Goal: Task Accomplishment & Management: Complete application form

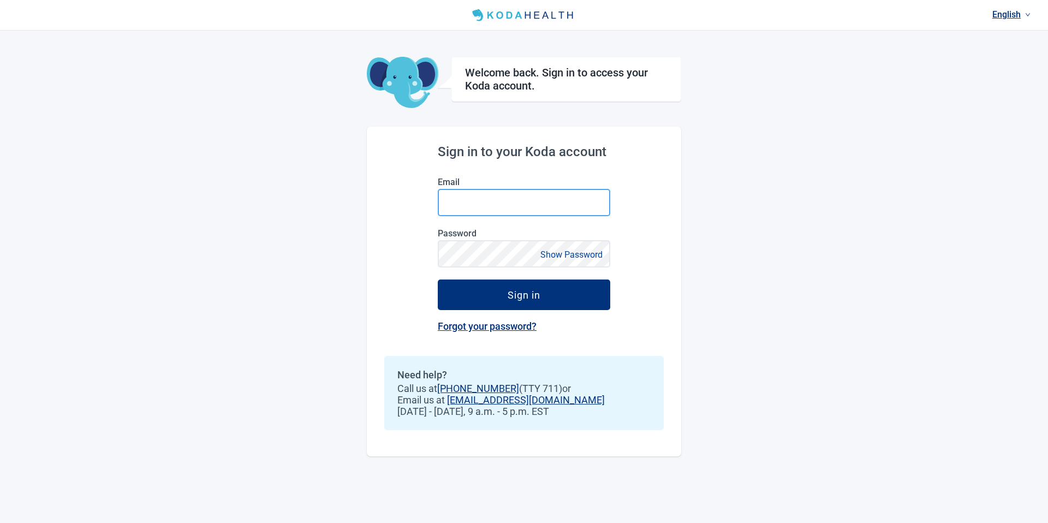
click at [505, 200] on input "Email" at bounding box center [524, 202] width 173 height 27
type input "**********"
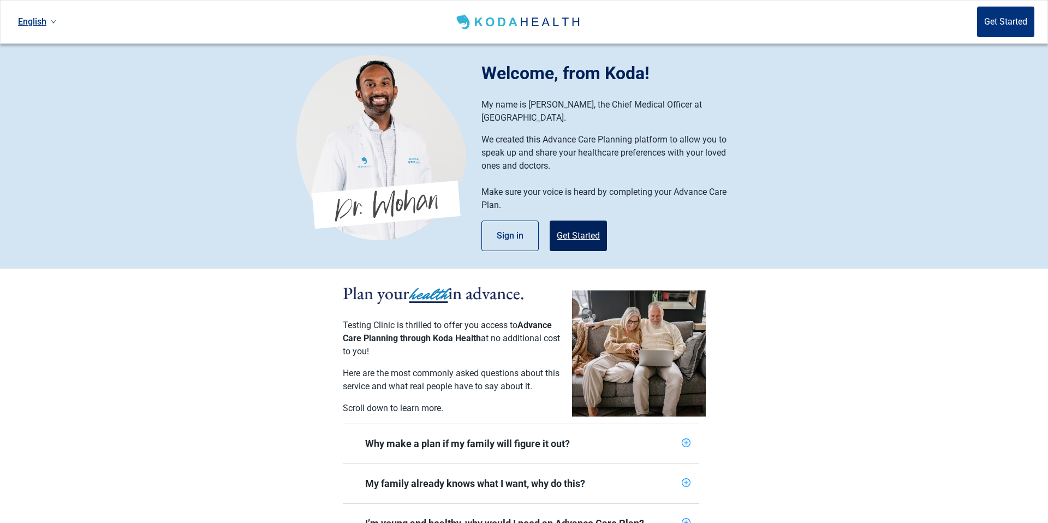
click at [570, 221] on button "Get Started" at bounding box center [578, 236] width 57 height 31
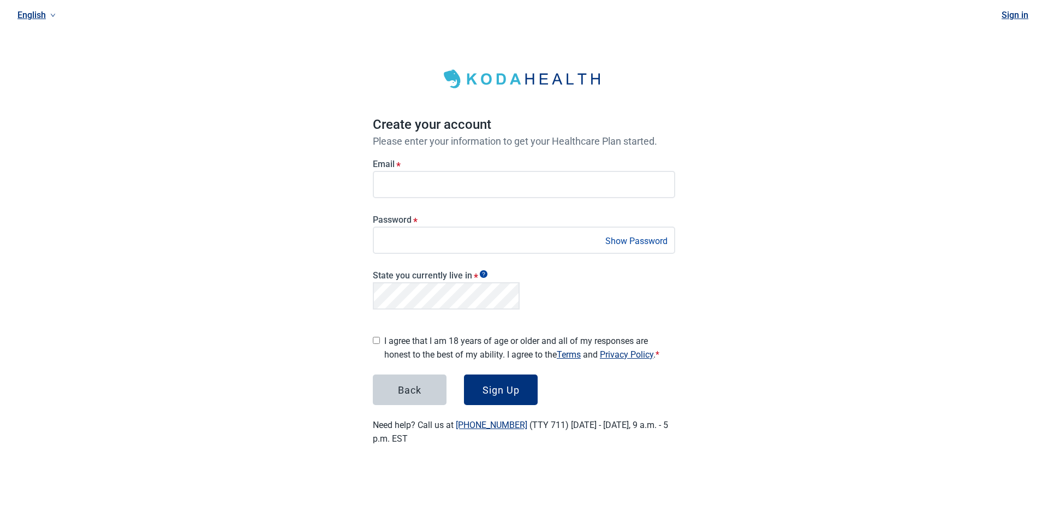
drag, startPoint x: 503, startPoint y: 380, endPoint x: 510, endPoint y: 368, distance: 14.2
click at [507, 378] on button "Sign Up" at bounding box center [501, 390] width 74 height 31
click at [274, 194] on div "English Sign in Create your account Please enter your information to get your H…" at bounding box center [524, 236] width 1048 height 472
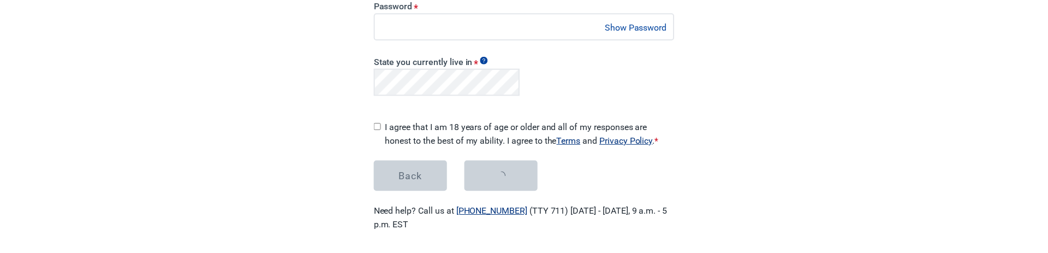
scroll to position [215, 0]
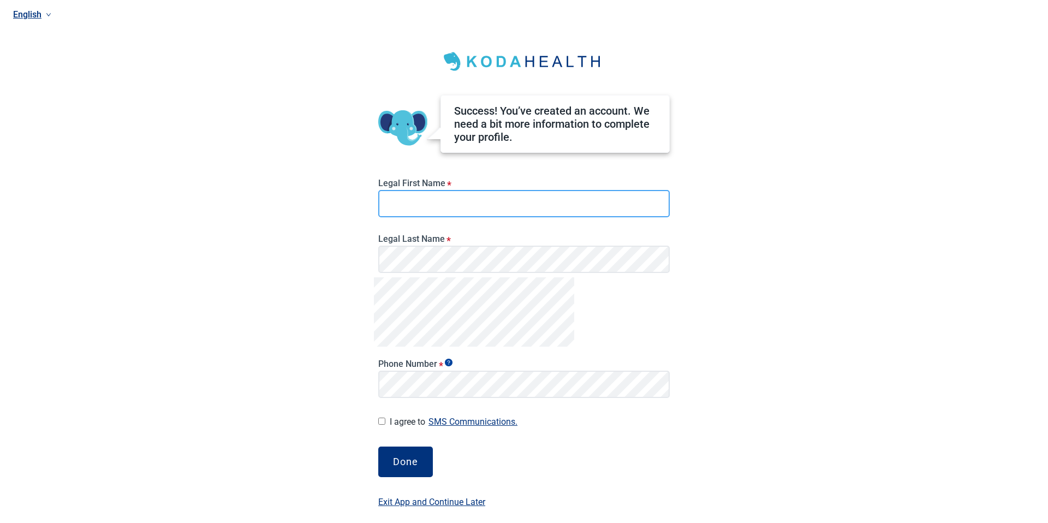
click at [518, 208] on input "Legal First Name *" at bounding box center [524, 203] width 292 height 27
type input "*******"
drag, startPoint x: 778, startPoint y: 281, endPoint x: 625, endPoint y: 304, distance: 154.5
click at [774, 252] on div "English Success! You’ve created an account. We need a bit more information to c…" at bounding box center [524, 261] width 1048 height 523
drag, startPoint x: 324, startPoint y: 402, endPoint x: 357, endPoint y: 408, distance: 33.8
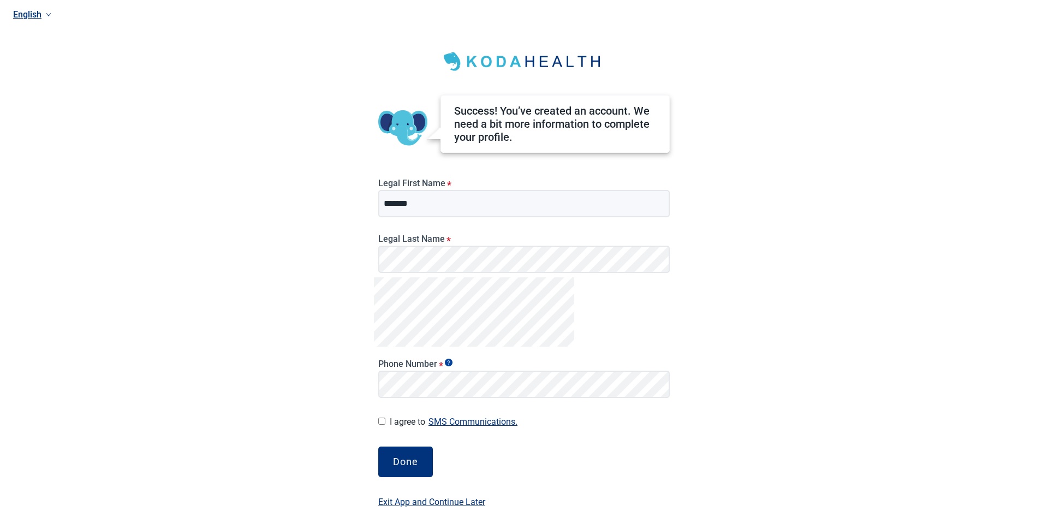
click at [324, 252] on div "English Success! You’ve created an account. We need a bit more information to c…" at bounding box center [524, 261] width 1048 height 523
click at [386, 252] on div "I agree to SMS Communications. I hereby consent and state my preference to have…" at bounding box center [524, 421] width 292 height 15
click at [411, 252] on div "Done" at bounding box center [405, 462] width 25 height 11
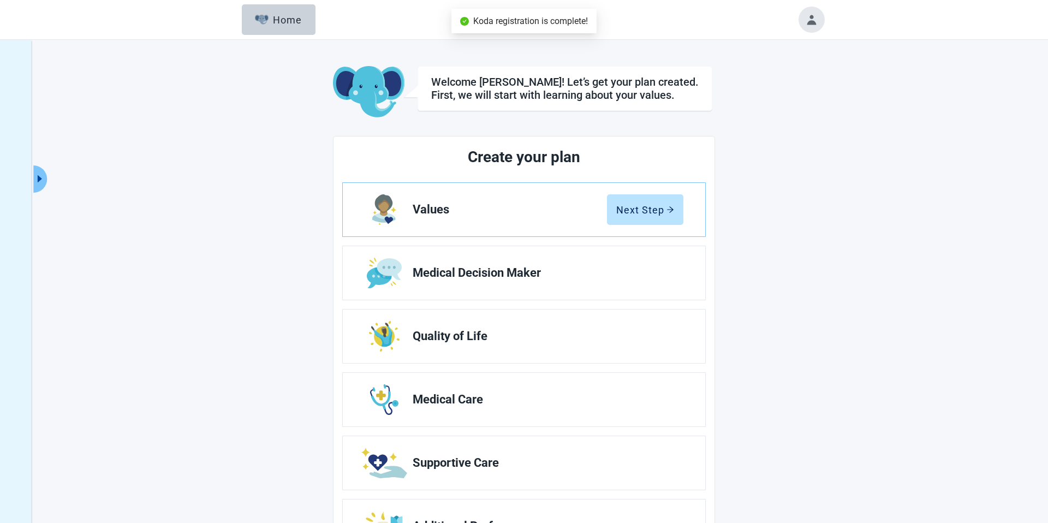
click at [642, 125] on div "Welcome Anthony! Let’s get your plan created. First, we will start with learnin…" at bounding box center [524, 314] width 382 height 497
click at [618, 213] on div "Next Step" at bounding box center [646, 209] width 58 height 11
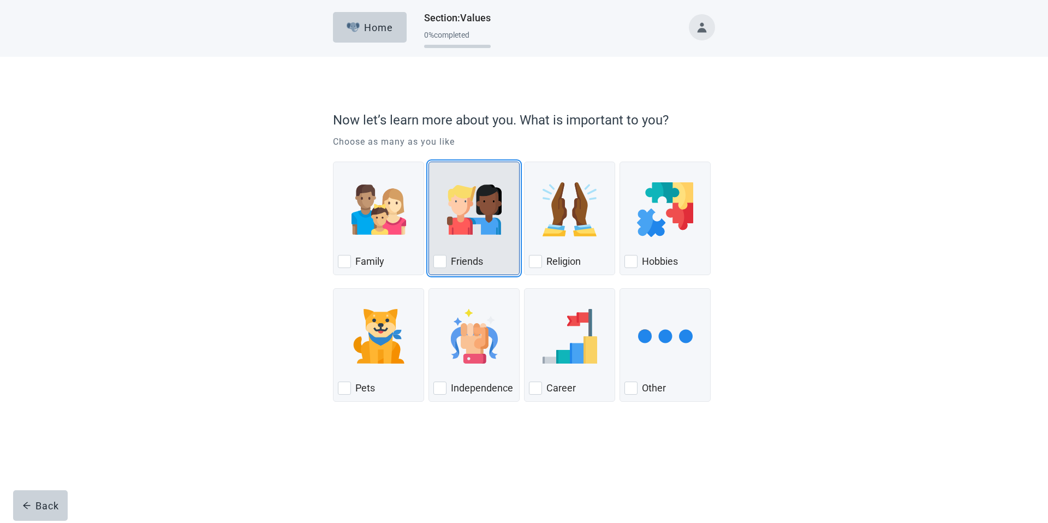
click at [459, 217] on img "Friends, checkbox, not checked" at bounding box center [474, 209] width 55 height 55
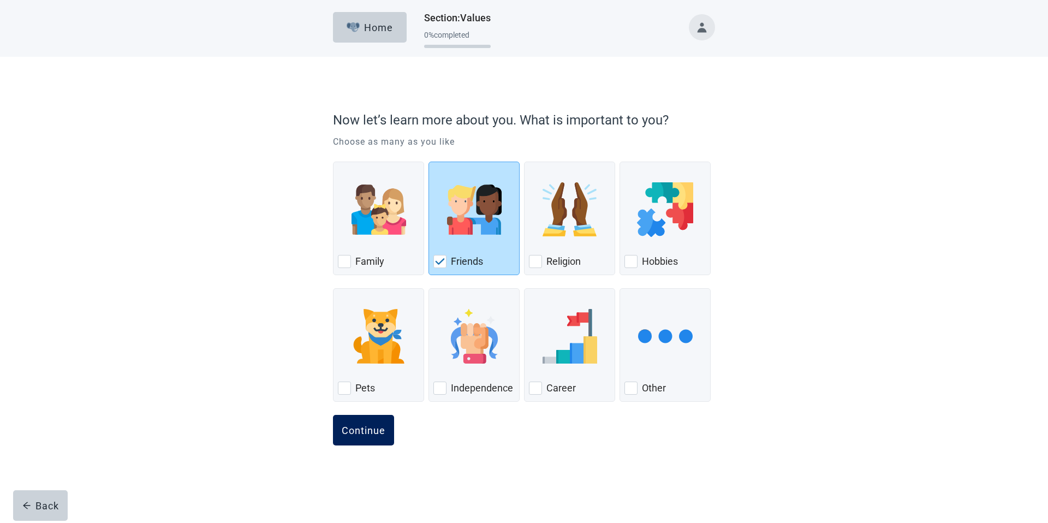
click at [367, 252] on button "Continue" at bounding box center [363, 430] width 61 height 31
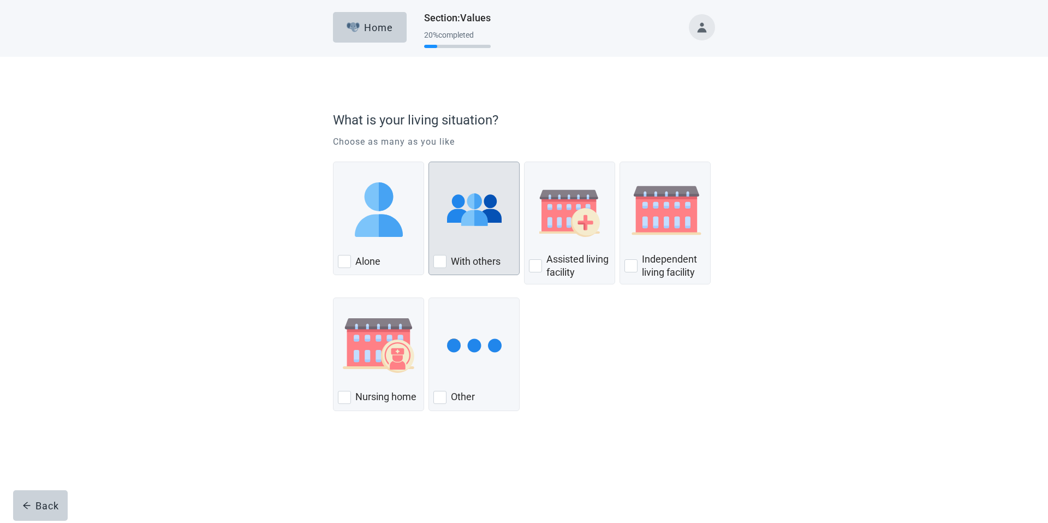
drag, startPoint x: 485, startPoint y: 238, endPoint x: 472, endPoint y: 260, distance: 26.2
click at [485, 238] on div "With Others, checkbox, not checked" at bounding box center [474, 210] width 81 height 86
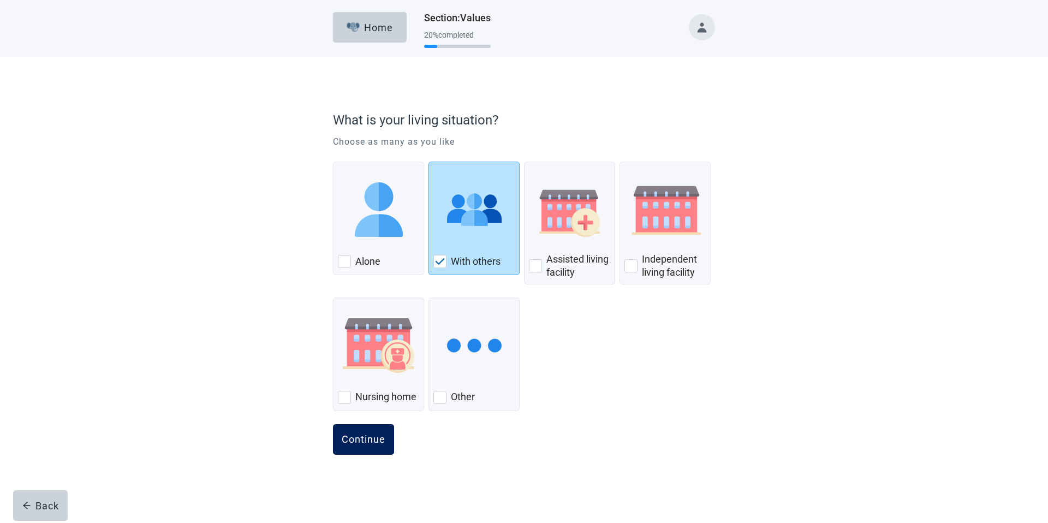
click at [365, 252] on button "Continue" at bounding box center [363, 439] width 61 height 31
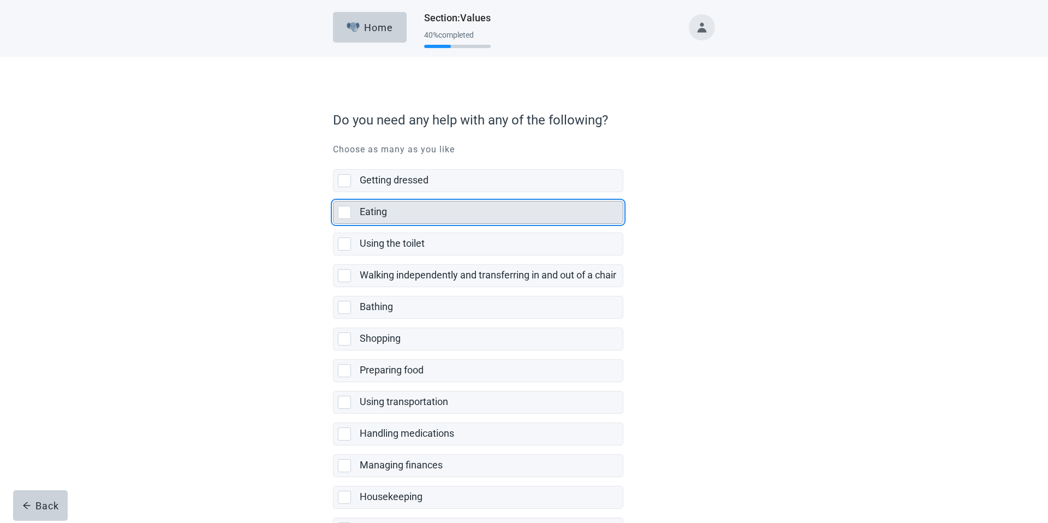
drag, startPoint x: 435, startPoint y: 212, endPoint x: 473, endPoint y: 214, distance: 38.3
click at [436, 211] on div "Eating" at bounding box center [488, 212] width 257 height 14
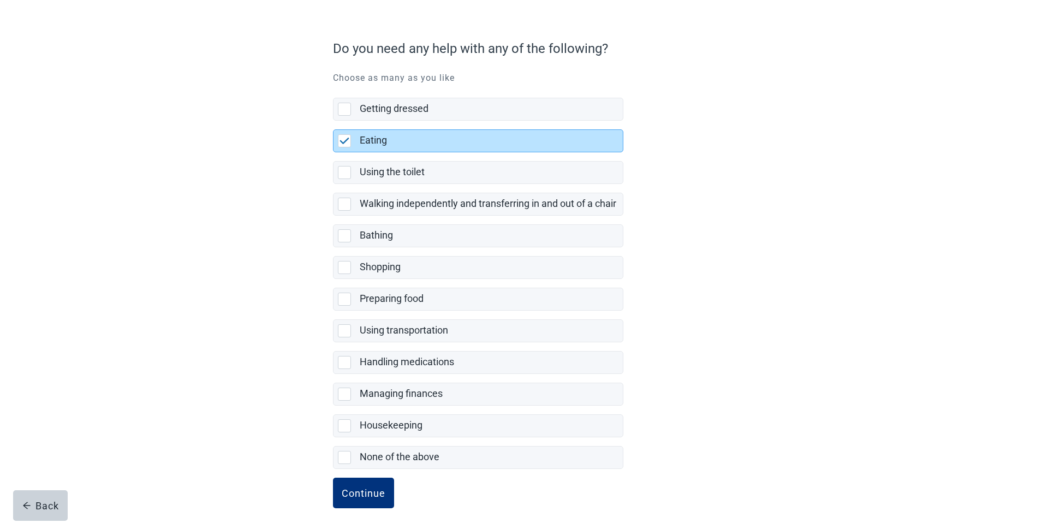
scroll to position [81, 0]
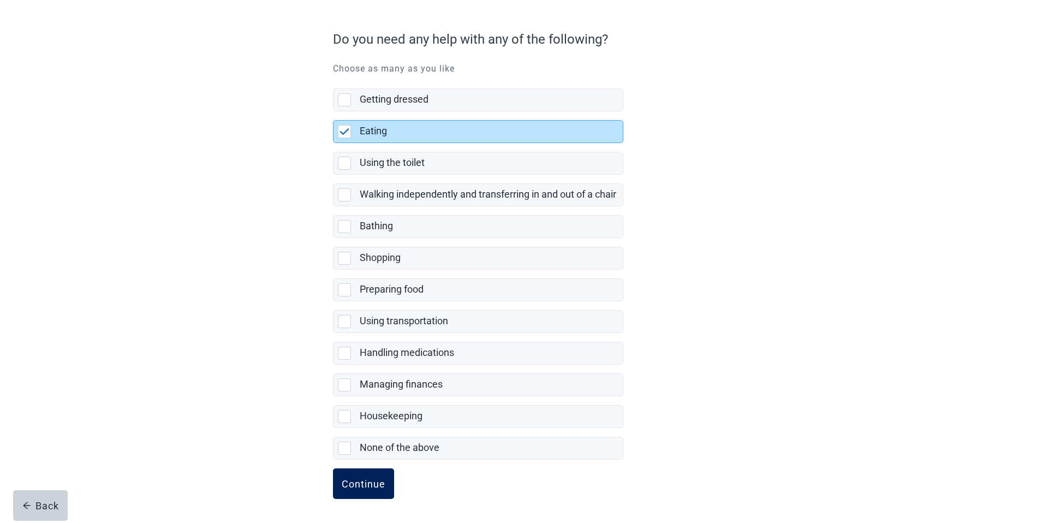
click at [375, 252] on button "Continue" at bounding box center [363, 484] width 61 height 31
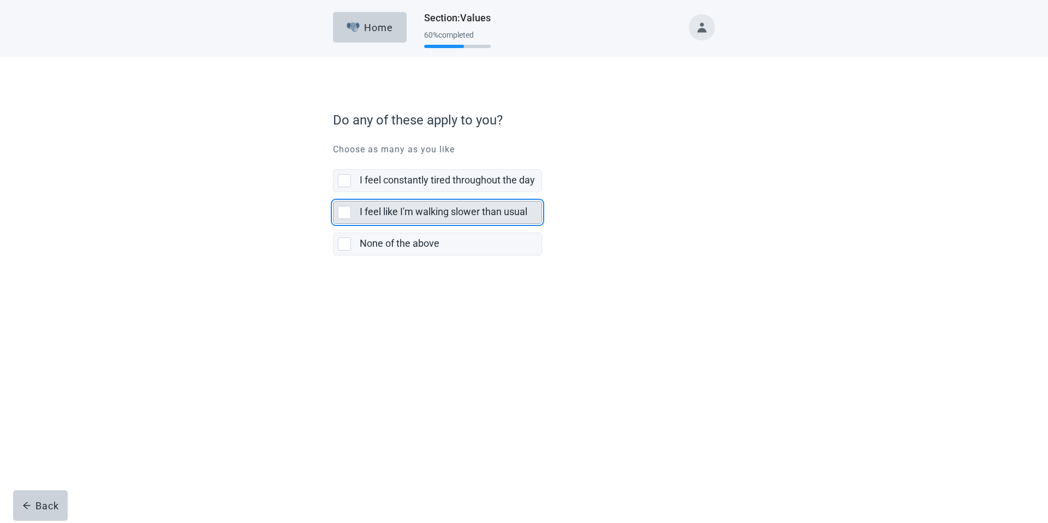
click at [392, 212] on label "I feel like I'm walking slower than usual" at bounding box center [444, 211] width 168 height 11
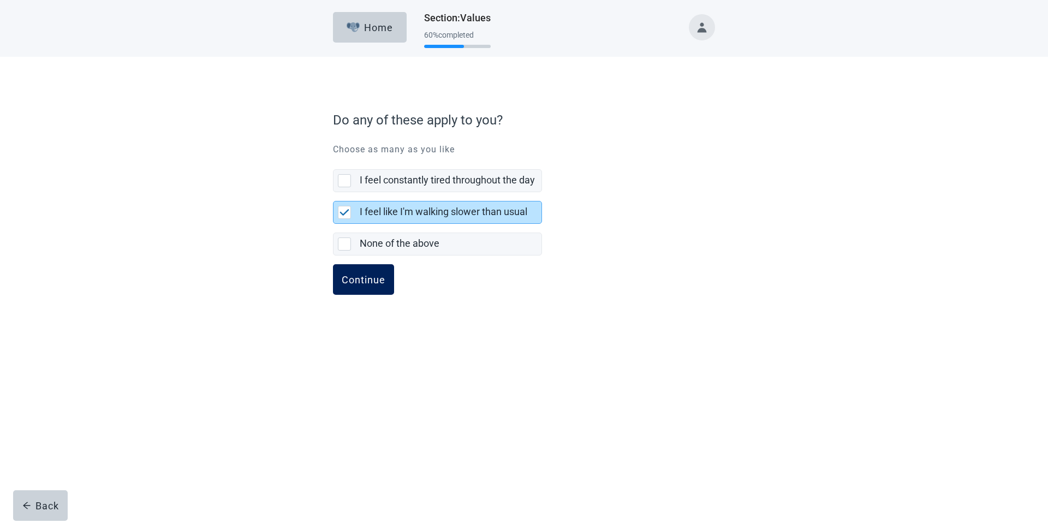
click at [356, 252] on div "Continue" at bounding box center [364, 279] width 44 height 11
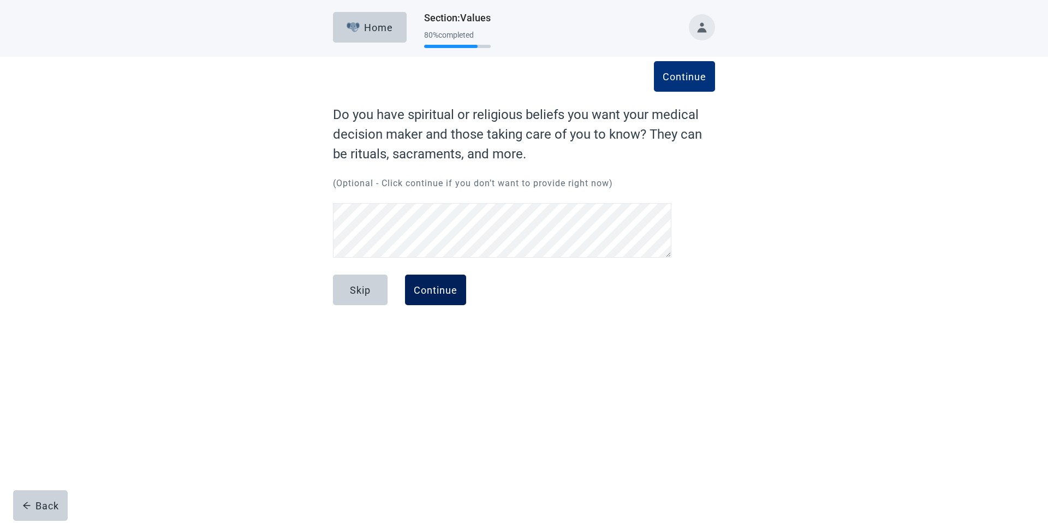
click at [414, 252] on div "Continue" at bounding box center [436, 290] width 44 height 11
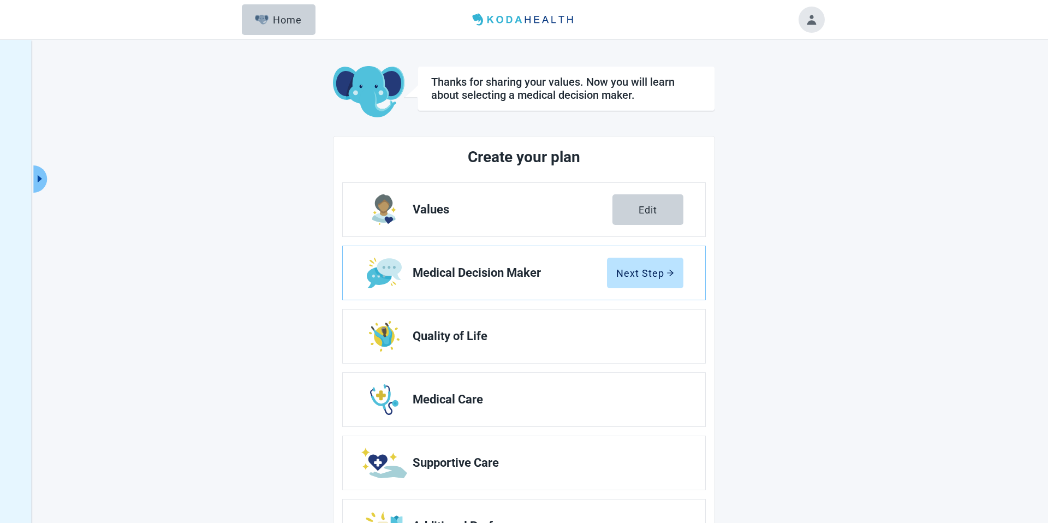
click at [278, 121] on main "Thanks for sharing your values. Now you will learn about selecting a medical de…" at bounding box center [524, 314] width 601 height 497
click at [494, 252] on link "Quality of Life" at bounding box center [524, 337] width 363 height 54
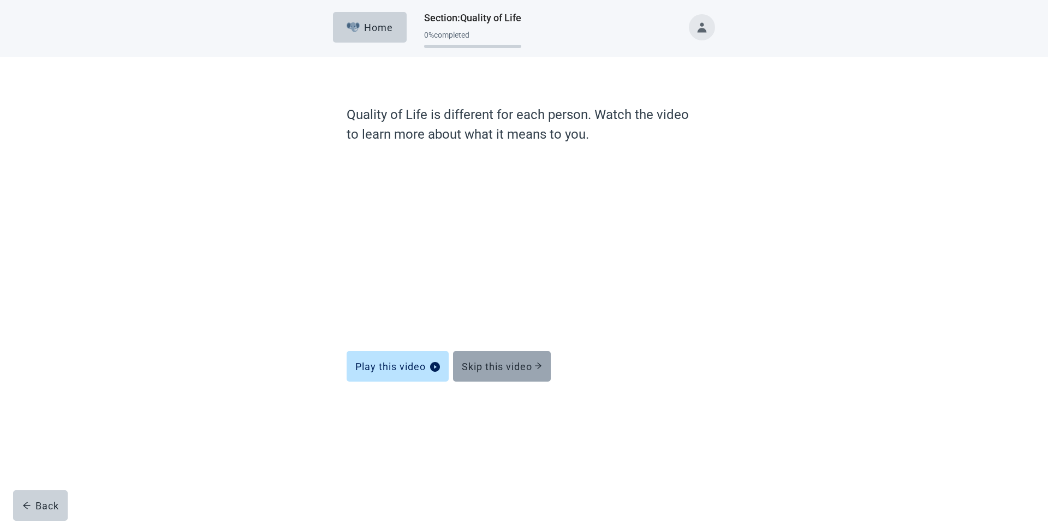
click at [510, 252] on button "Skip this video" at bounding box center [502, 366] width 98 height 31
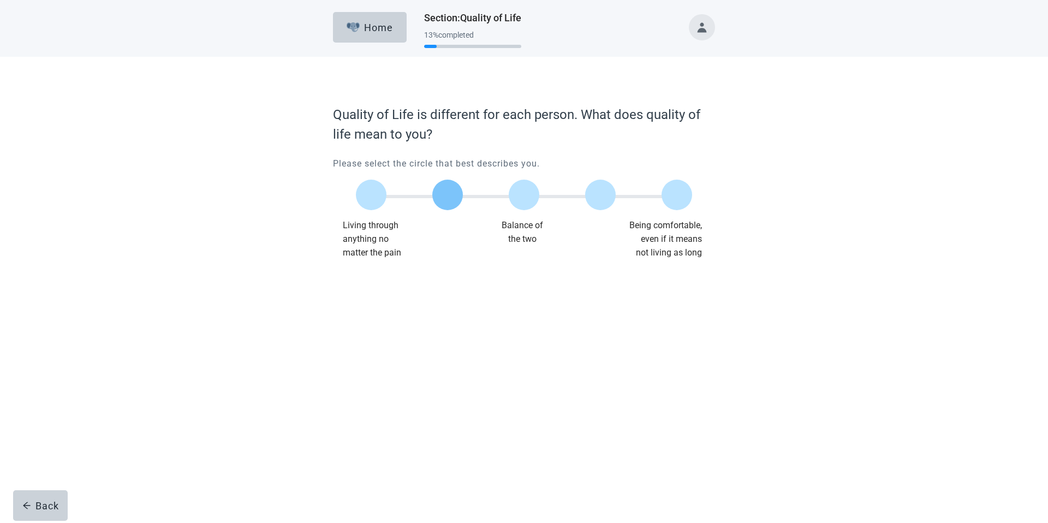
click at [451, 197] on label "Main content" at bounding box center [447, 195] width 31 height 31
click at [365, 252] on div "Continue" at bounding box center [364, 281] width 44 height 11
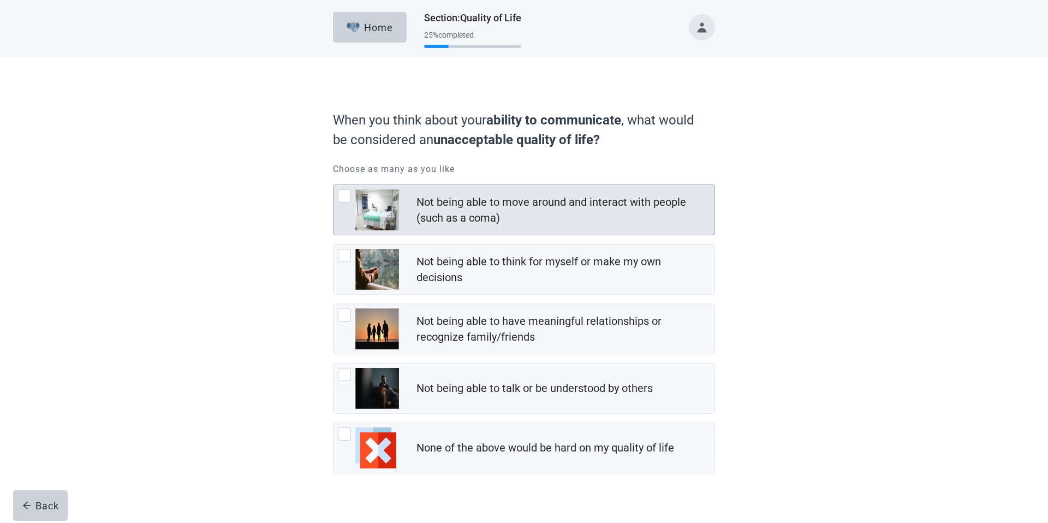
drag, startPoint x: 436, startPoint y: 214, endPoint x: 442, endPoint y: 218, distance: 7.1
click at [436, 214] on div "Not being able to move around and interact with people (such as a coma)" at bounding box center [563, 210] width 292 height 32
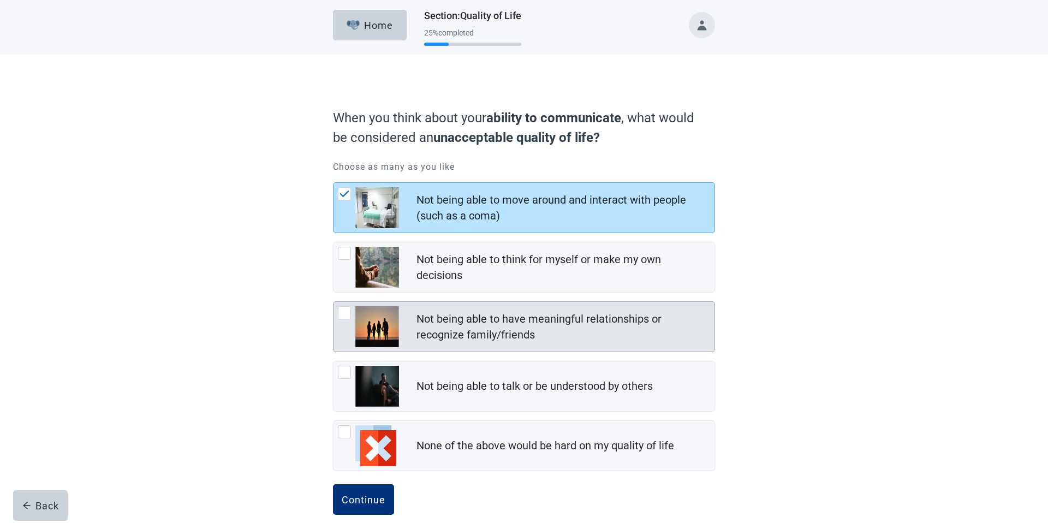
scroll to position [18, 0]
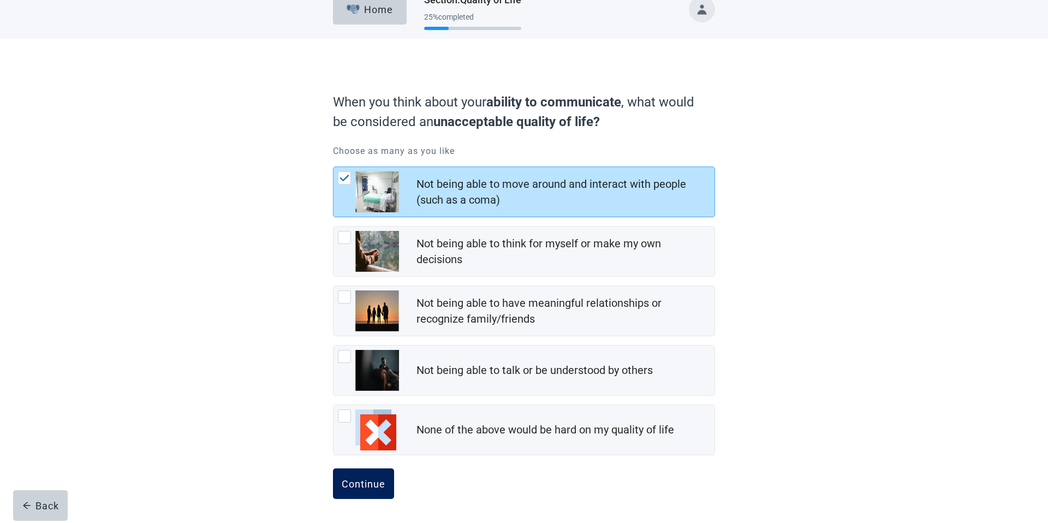
click at [374, 252] on button "Continue" at bounding box center [363, 484] width 61 height 31
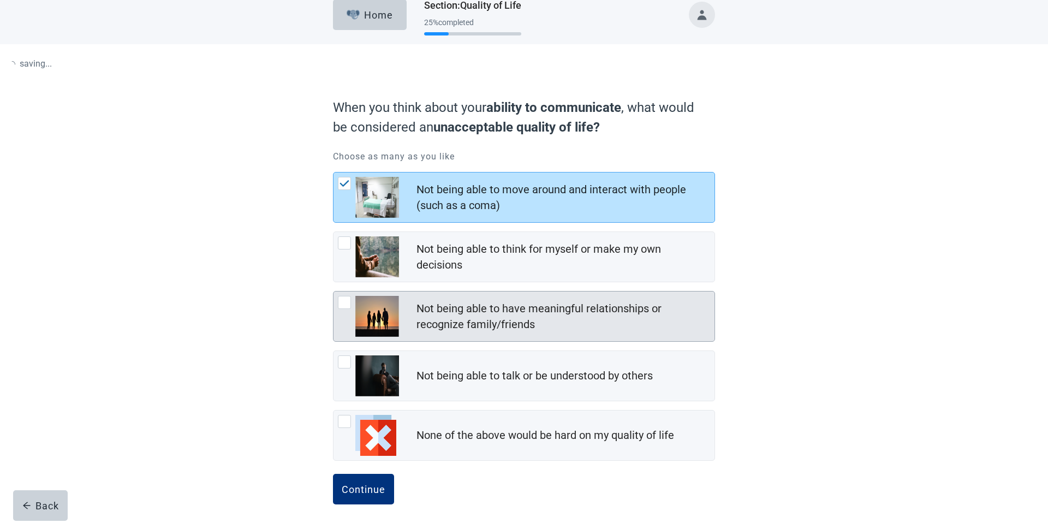
scroll to position [11, 0]
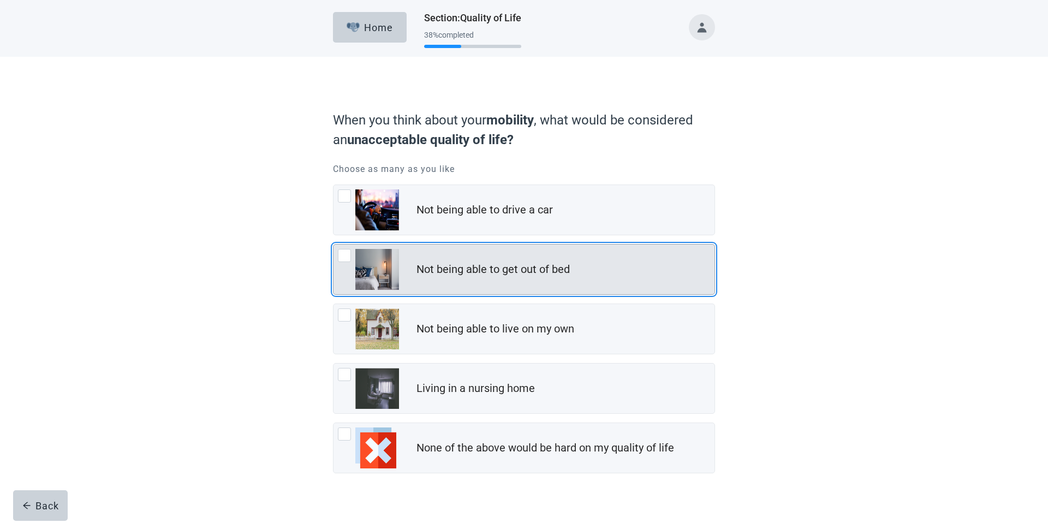
click at [460, 252] on div "Not being able to get out of bed" at bounding box center [524, 270] width 381 height 50
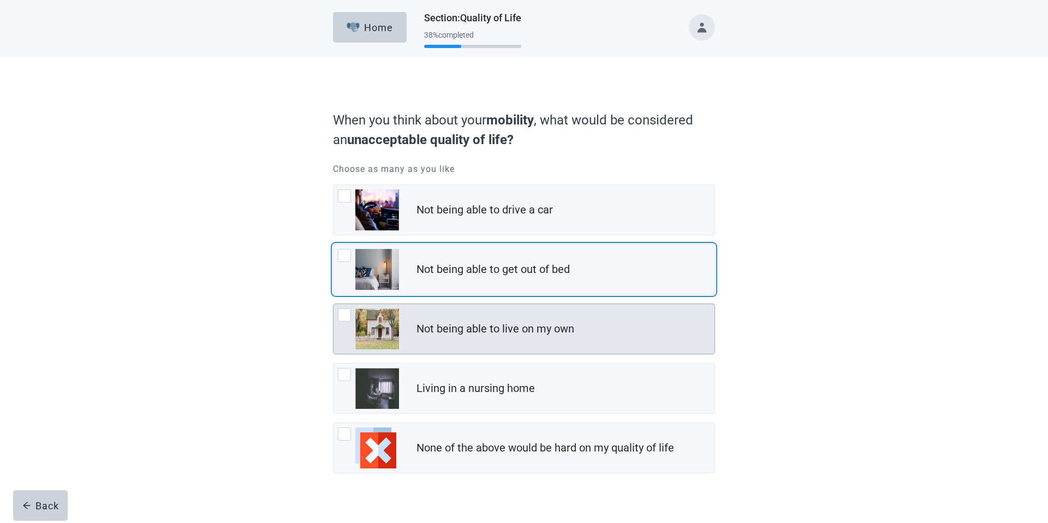
scroll to position [2, 0]
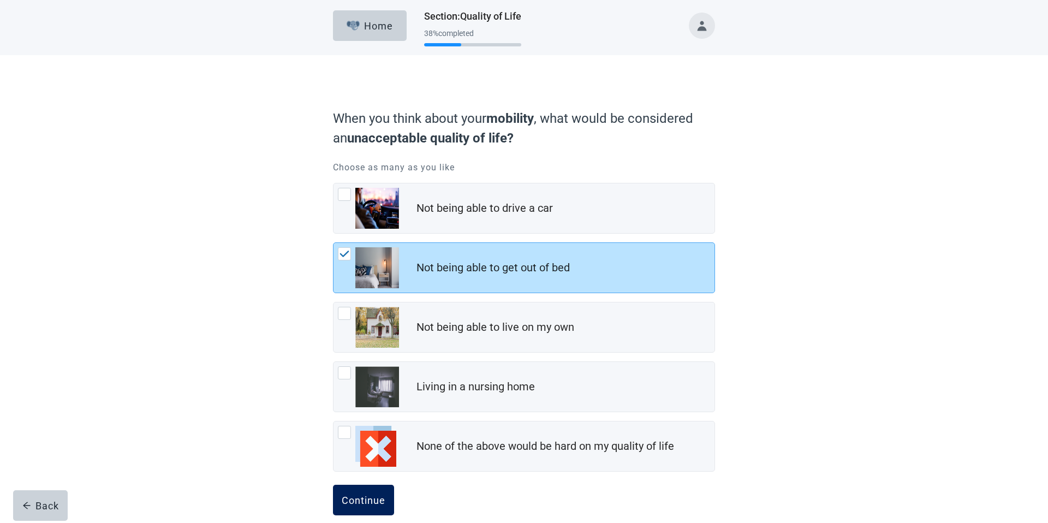
click at [368, 252] on button "Continue" at bounding box center [363, 500] width 61 height 31
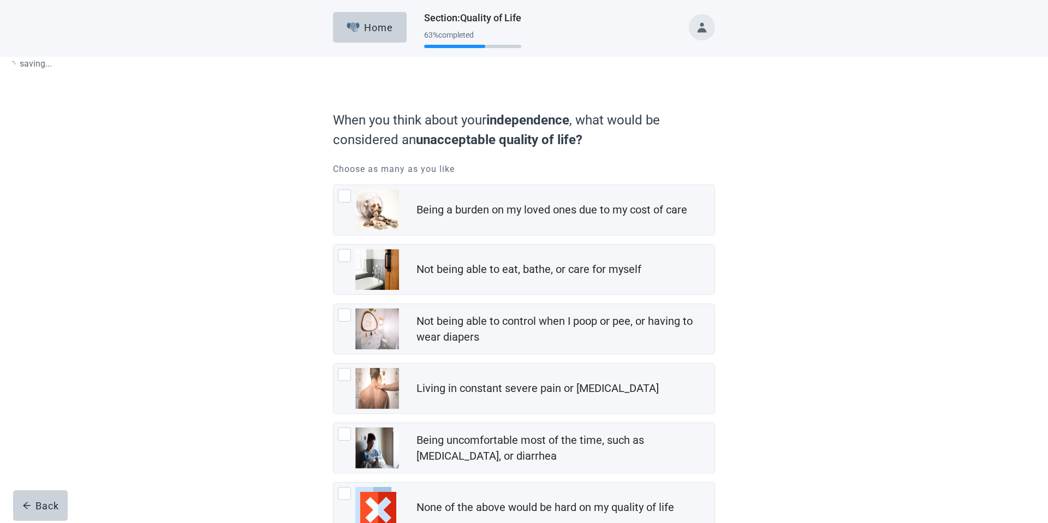
drag, startPoint x: 697, startPoint y: 225, endPoint x: 689, endPoint y: 225, distance: 8.2
click at [696, 225] on form "When you think about your independence , what would be considered an unacceptab…" at bounding box center [524, 353] width 382 height 496
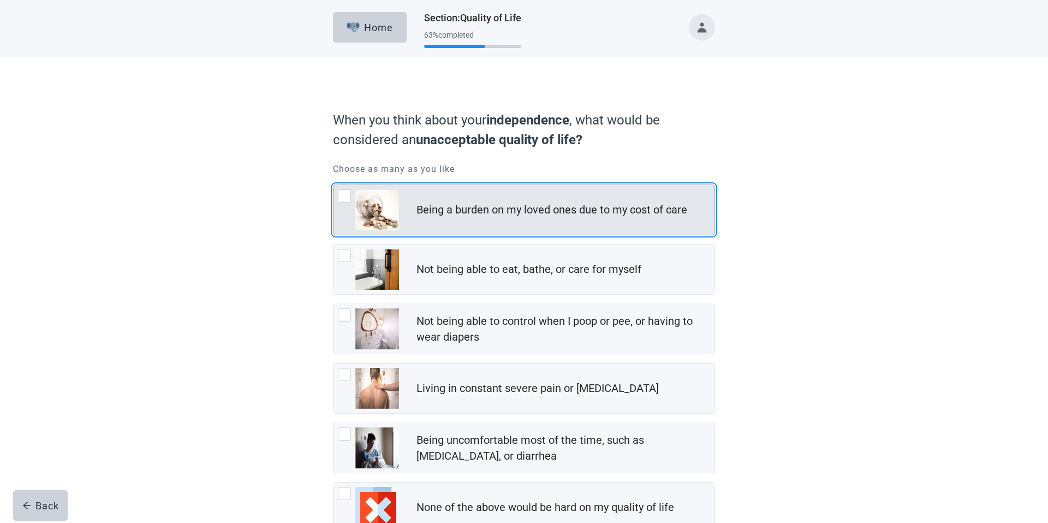
click at [497, 208] on div "Being a burden on my loved ones due to my cost of care" at bounding box center [552, 210] width 271 height 16
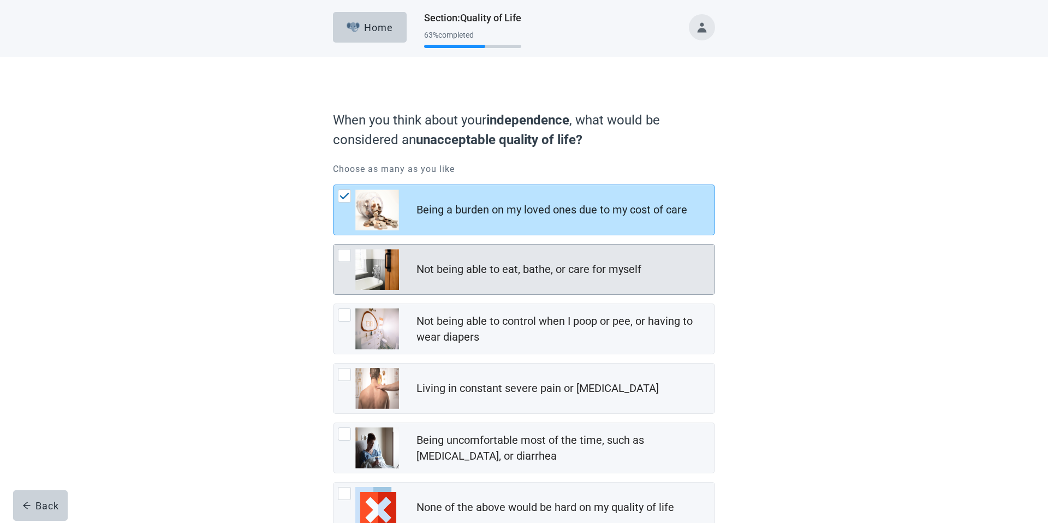
scroll to position [78, 0]
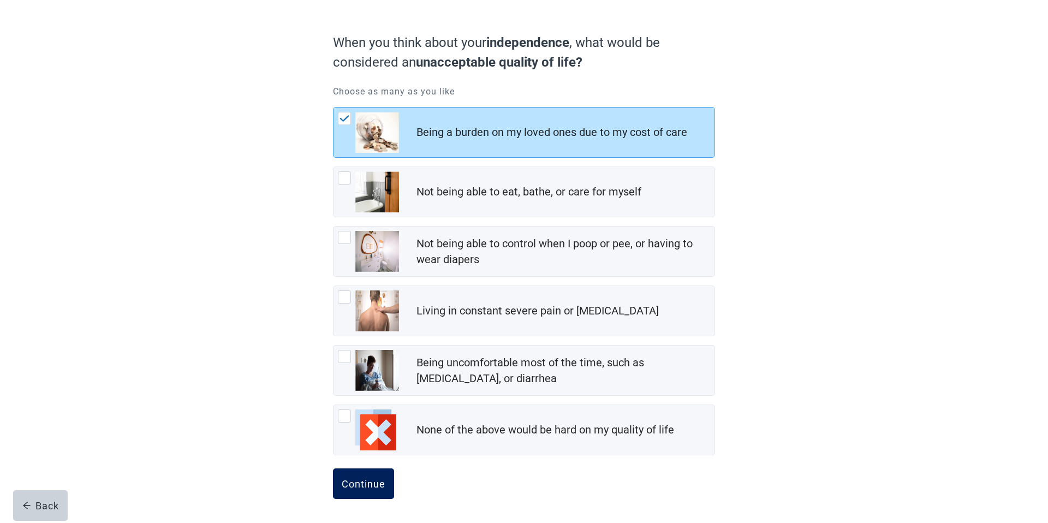
drag, startPoint x: 369, startPoint y: 477, endPoint x: 370, endPoint y: 471, distance: 6.1
click at [369, 252] on button "Continue" at bounding box center [363, 484] width 61 height 31
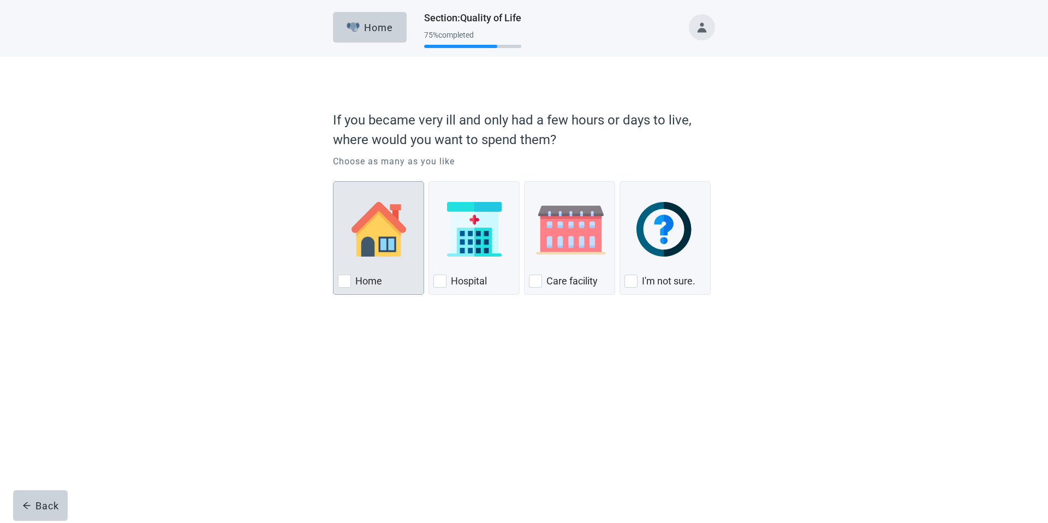
click at [407, 211] on div "Home, checkbox, not checked" at bounding box center [378, 229] width 81 height 86
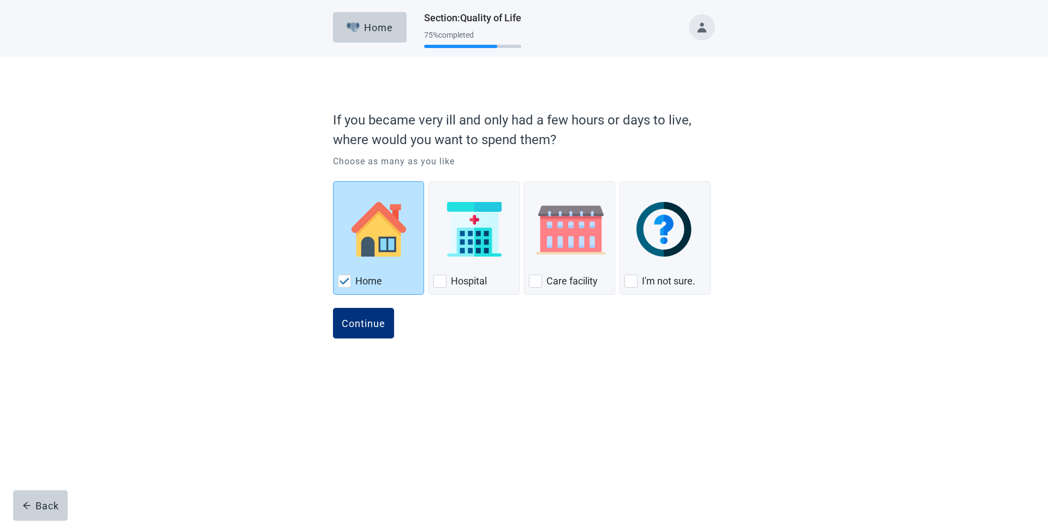
drag, startPoint x: 344, startPoint y: 316, endPoint x: 343, endPoint y: 304, distance: 12.1
click at [344, 252] on button "Continue" at bounding box center [363, 323] width 61 height 31
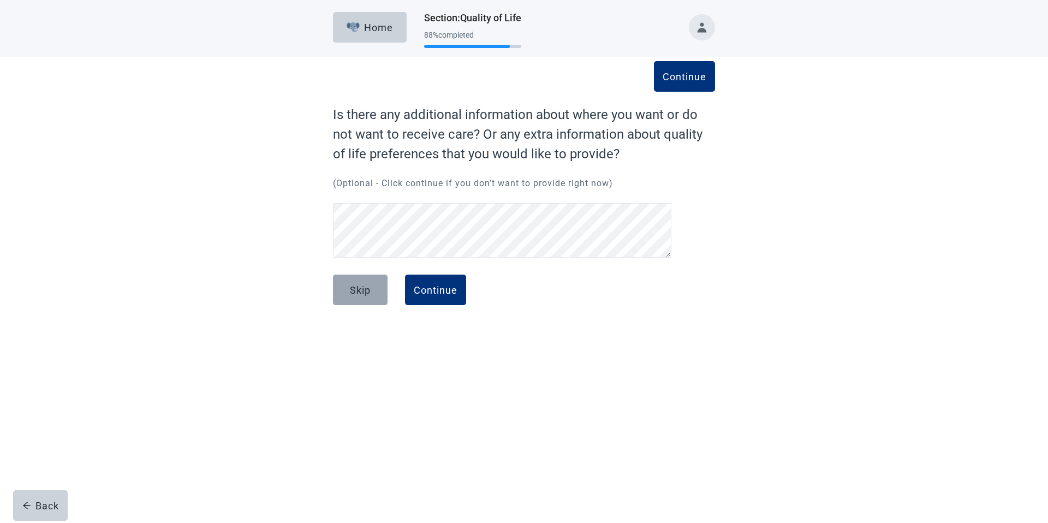
click at [369, 252] on div "Skip" at bounding box center [360, 290] width 21 height 11
click at [368, 252] on div "Skip" at bounding box center [360, 290] width 21 height 11
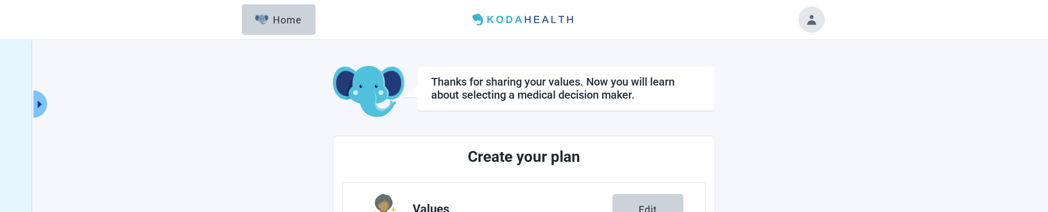
drag, startPoint x: 812, startPoint y: 21, endPoint x: 808, endPoint y: 32, distance: 11.1
click at [812, 22] on button "Toggle account menu" at bounding box center [812, 20] width 26 height 26
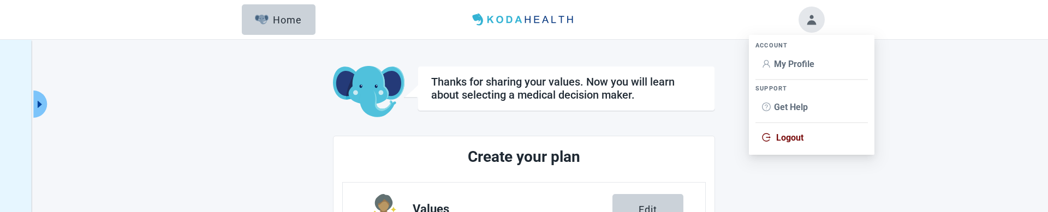
click at [785, 135] on span "Logout" at bounding box center [790, 138] width 27 height 10
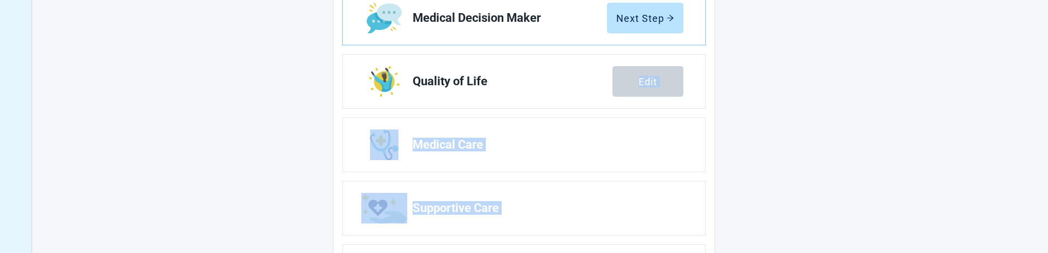
scroll to position [328, 0]
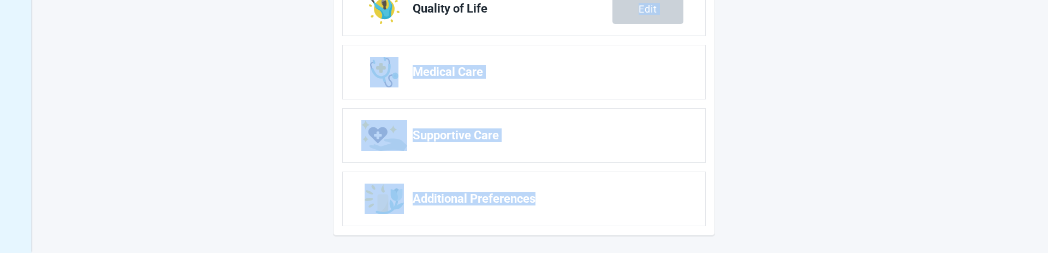
drag, startPoint x: 858, startPoint y: 252, endPoint x: 860, endPoint y: 312, distance: 60.1
drag, startPoint x: 838, startPoint y: 181, endPoint x: 829, endPoint y: 215, distance: 35.1
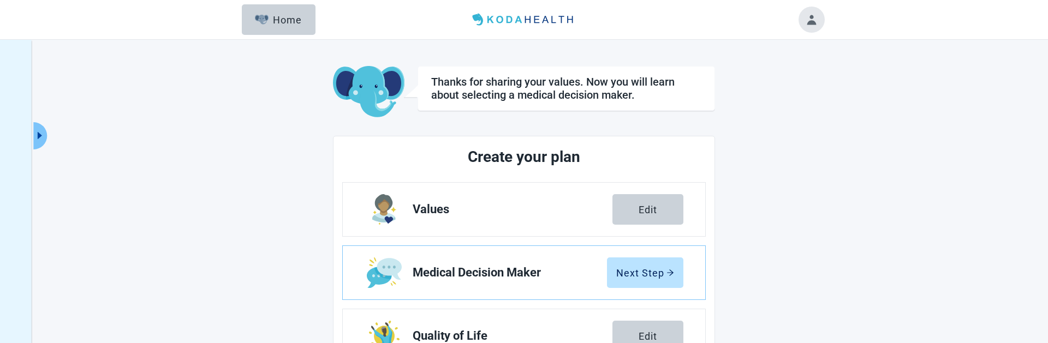
scroll to position [73, 0]
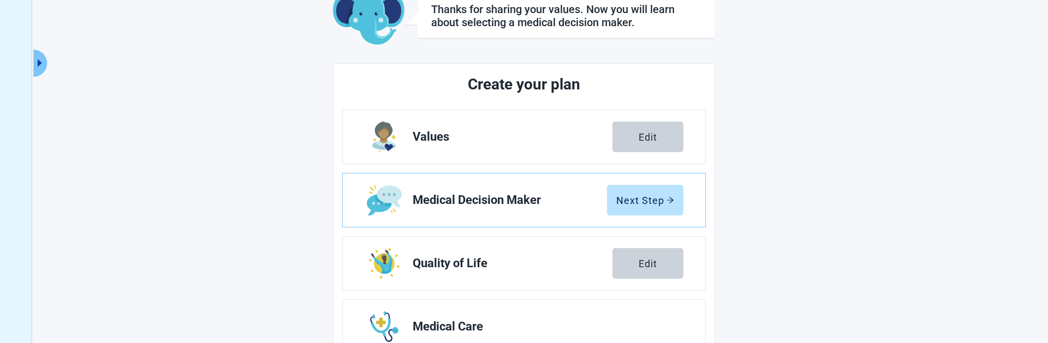
click at [235, 252] on main "Thanks for sharing your values. Now you will learn about selecting a medical de…" at bounding box center [524, 241] width 601 height 497
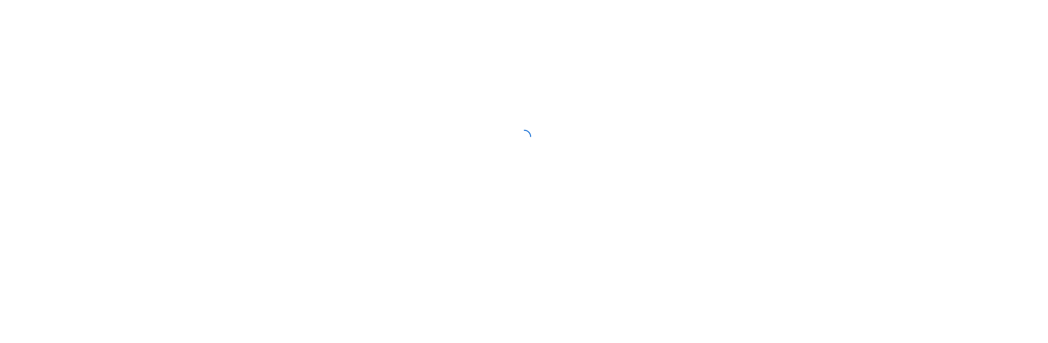
scroll to position [0, 0]
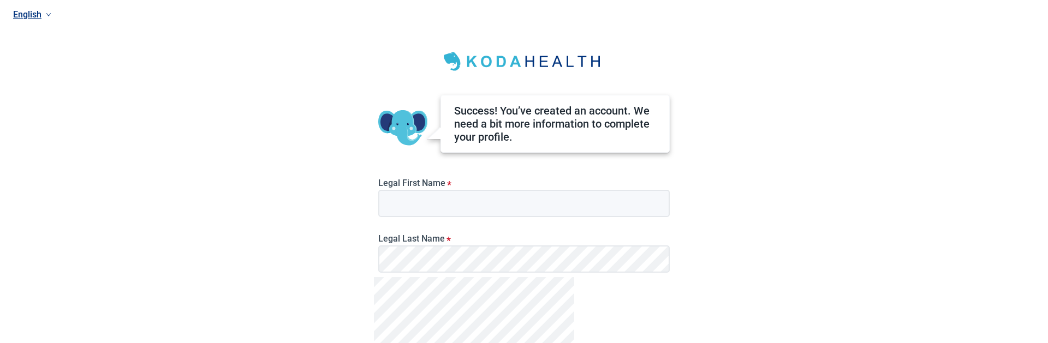
click at [955, 187] on div "English Success! You’ve created an account. We need a bit more information to c…" at bounding box center [524, 171] width 1048 height 343
